Goal: Communication & Community: Answer question/provide support

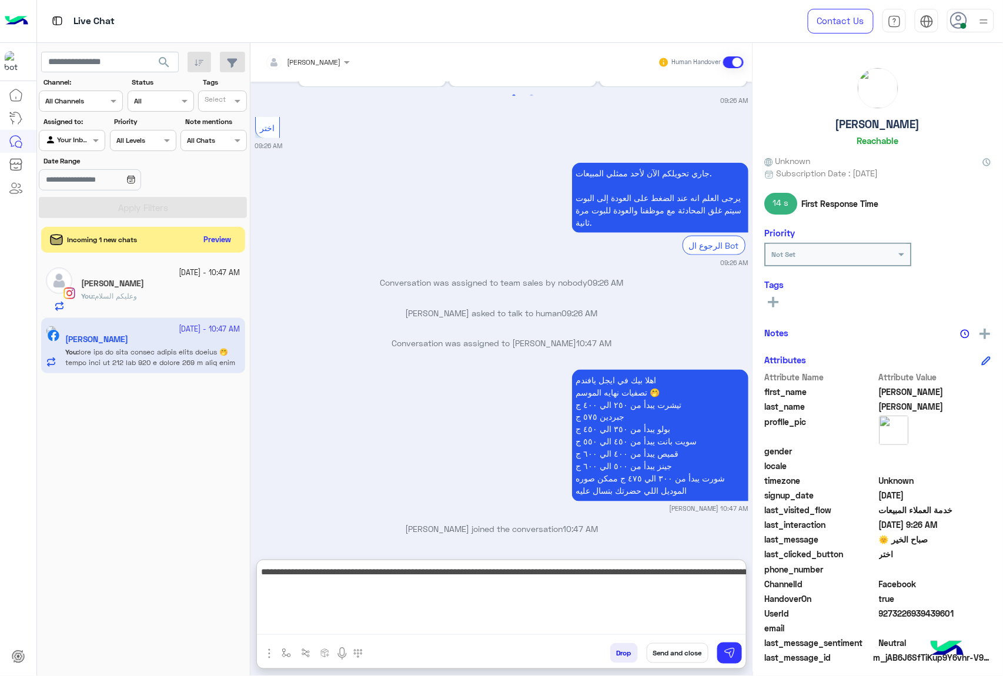
scroll to position [1938, 0]
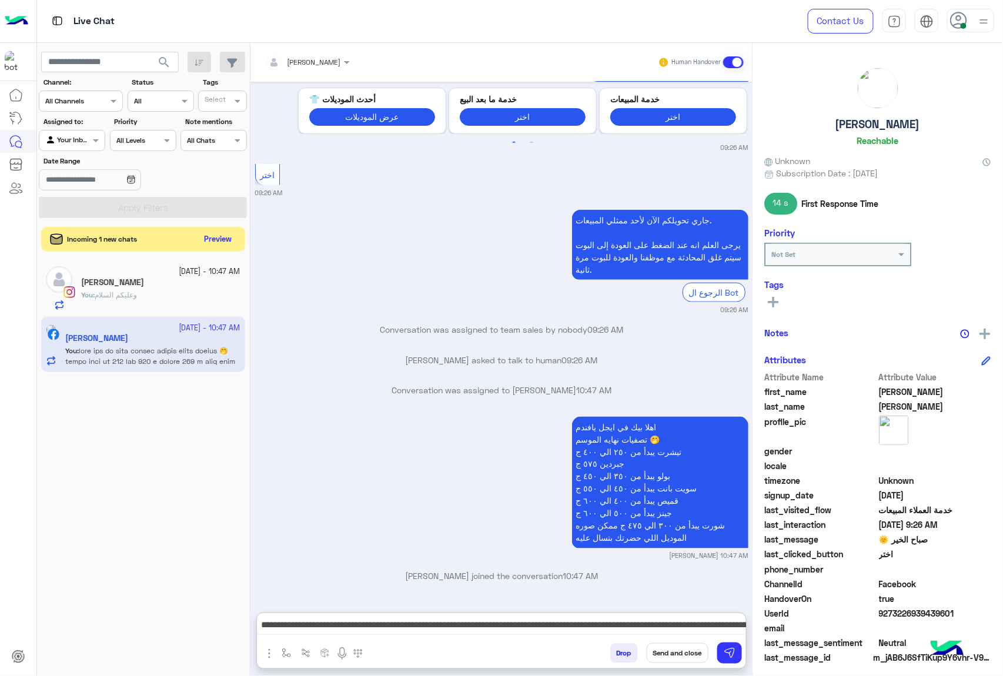
click at [219, 236] on button "Preview" at bounding box center [218, 240] width 36 height 16
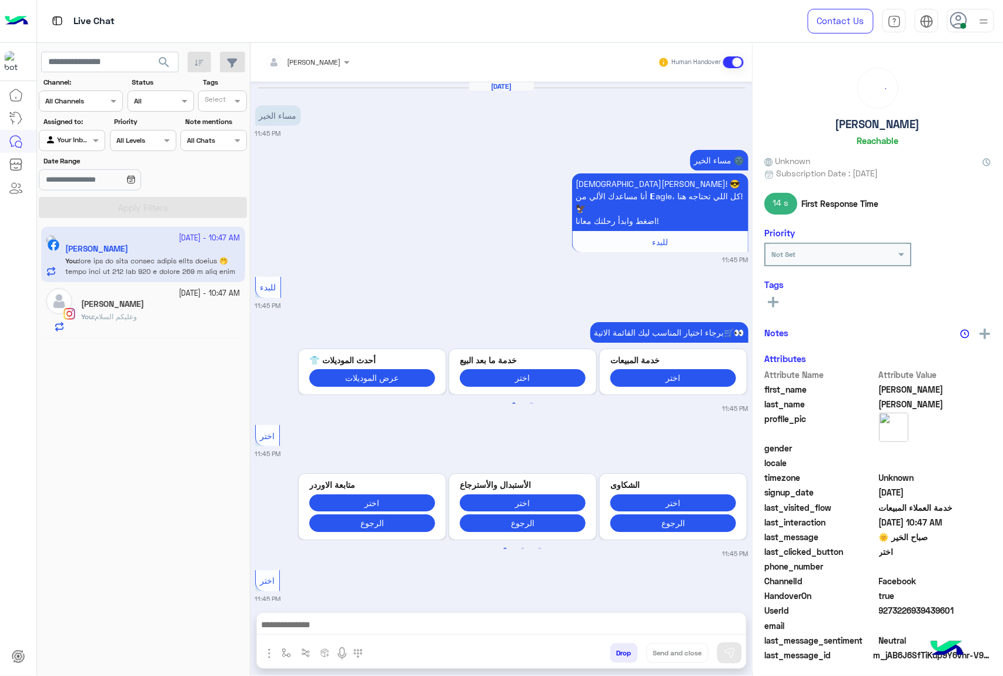
scroll to position [1739, 0]
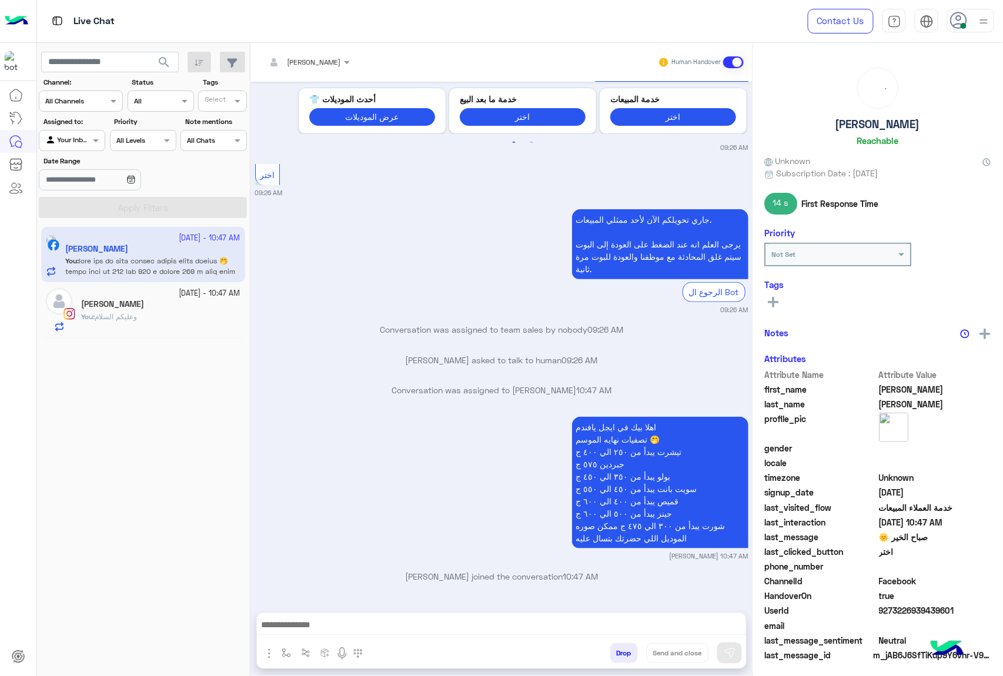
click at [175, 316] on div "You : وعليكم السلام" at bounding box center [160, 322] width 159 height 21
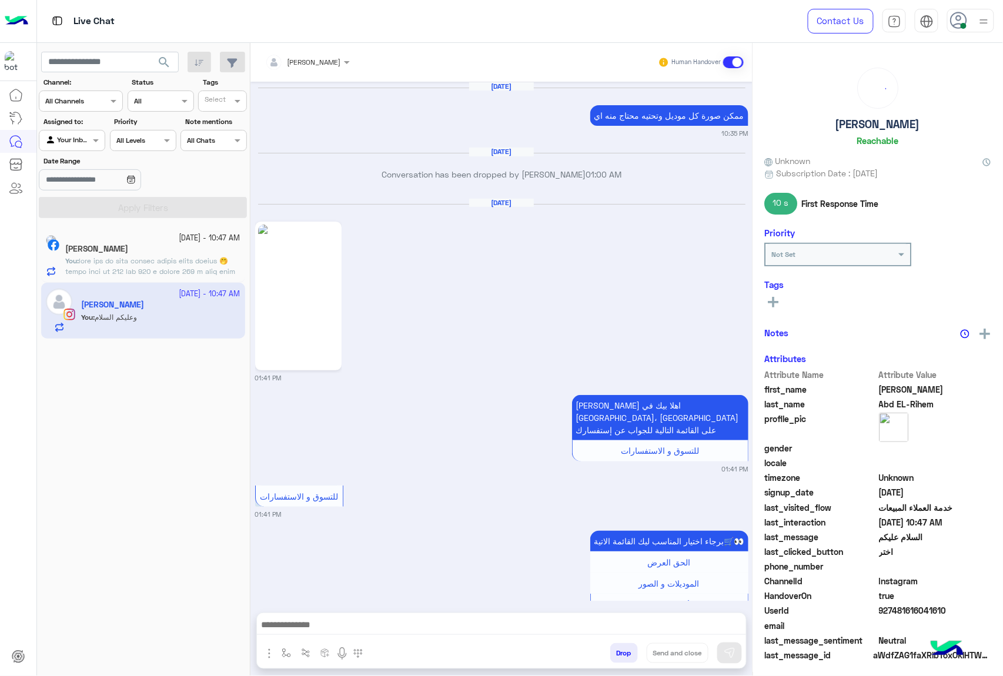
scroll to position [2103, 0]
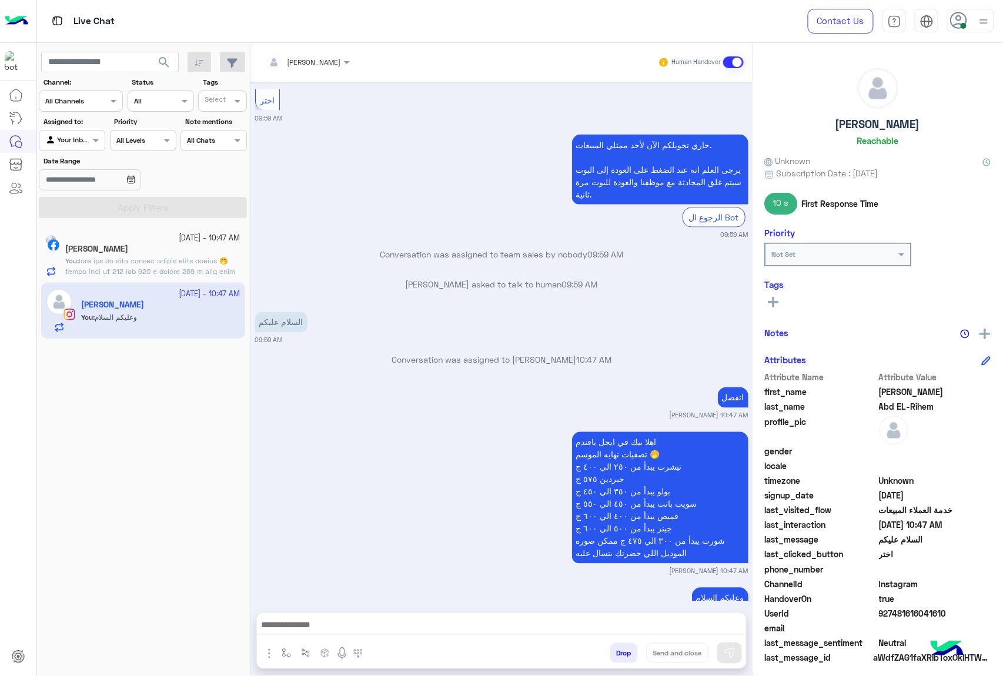
click at [174, 273] on span at bounding box center [150, 287] width 171 height 62
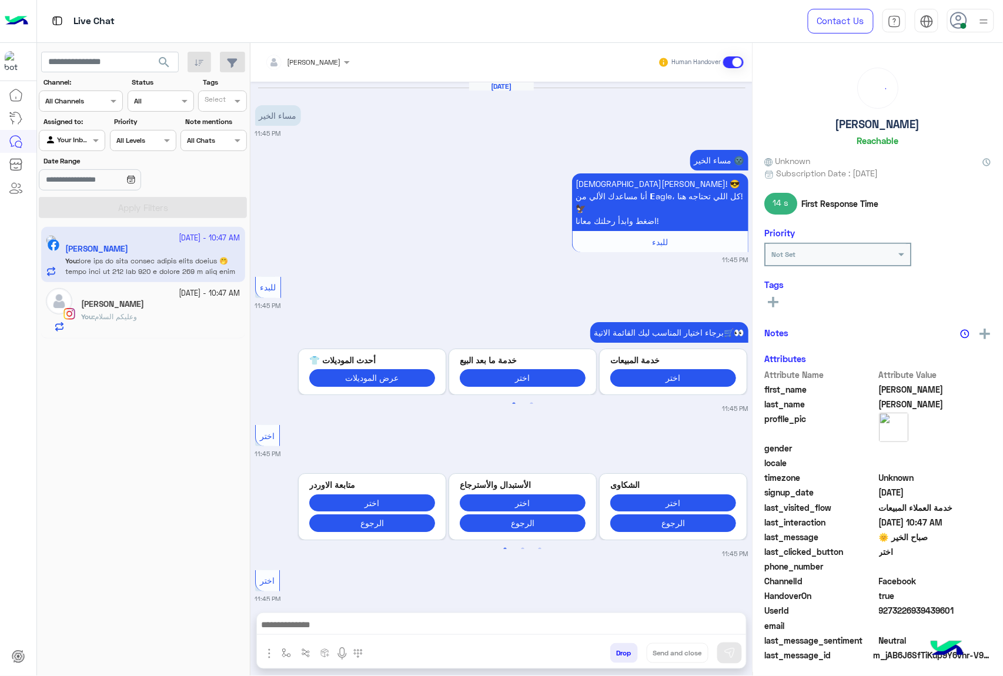
scroll to position [1739, 0]
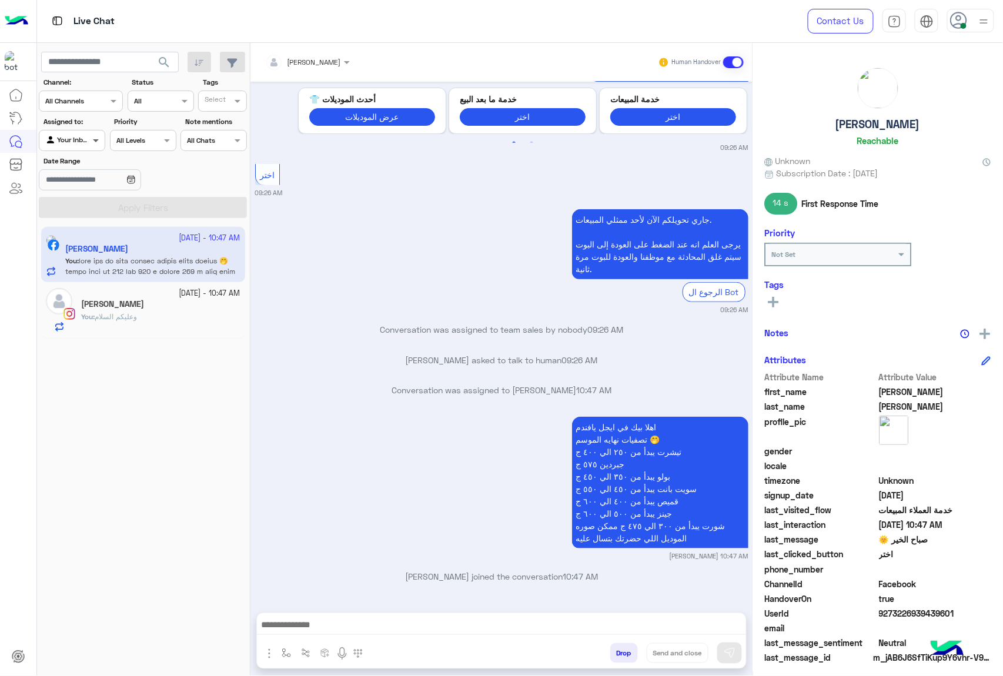
click at [90, 145] on span at bounding box center [97, 140] width 15 height 12
